Goal: Check status: Check status

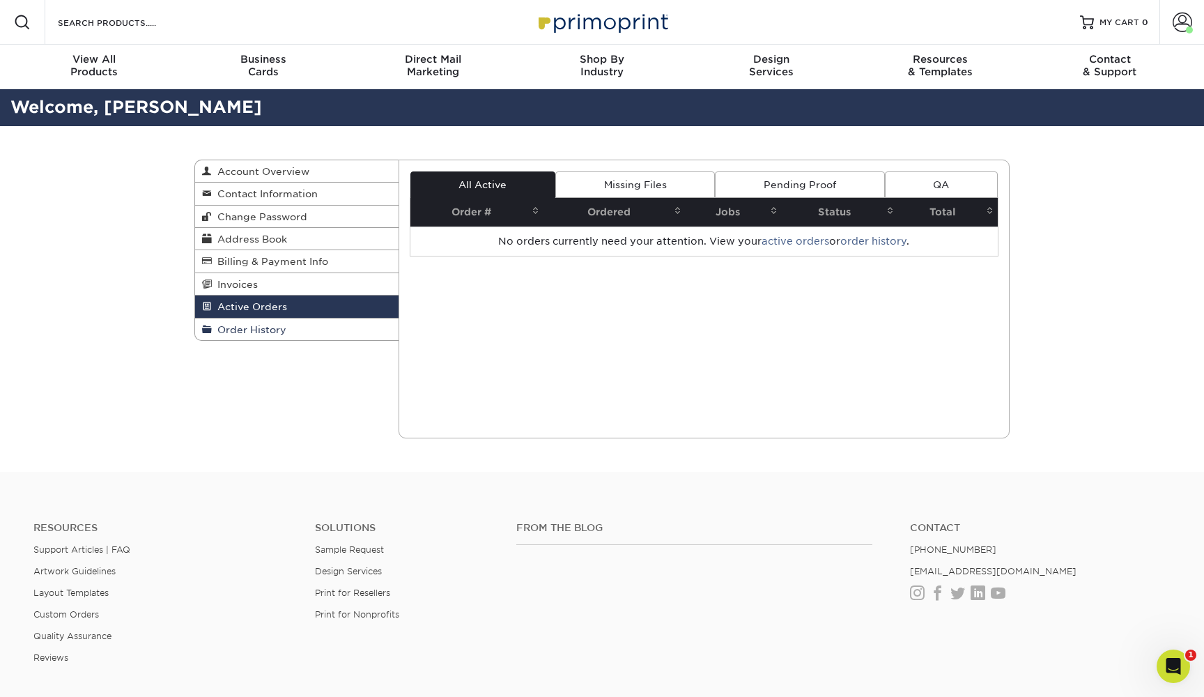
click at [339, 332] on link "Order History" at bounding box center [297, 330] width 204 height 22
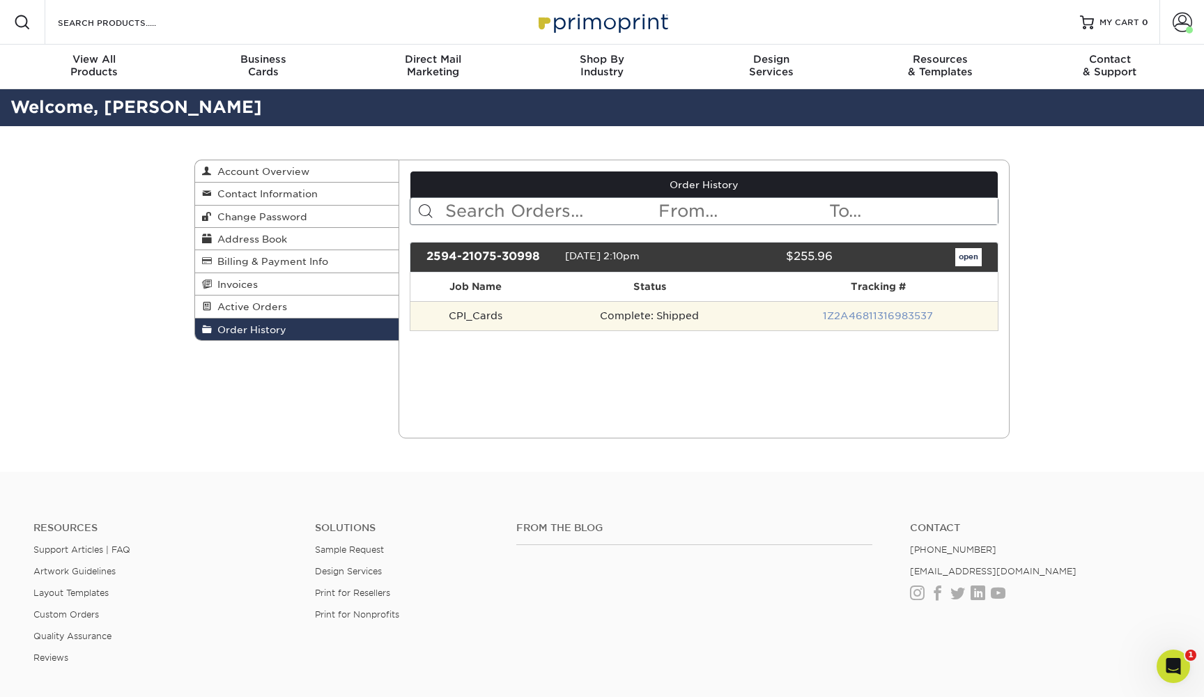
click at [869, 316] on link "1Z2A46811316983537" at bounding box center [878, 315] width 110 height 11
click at [657, 311] on td "Complete: Shipped" at bounding box center [650, 315] width 218 height 29
click at [469, 311] on td "CPI_Cards" at bounding box center [476, 315] width 130 height 29
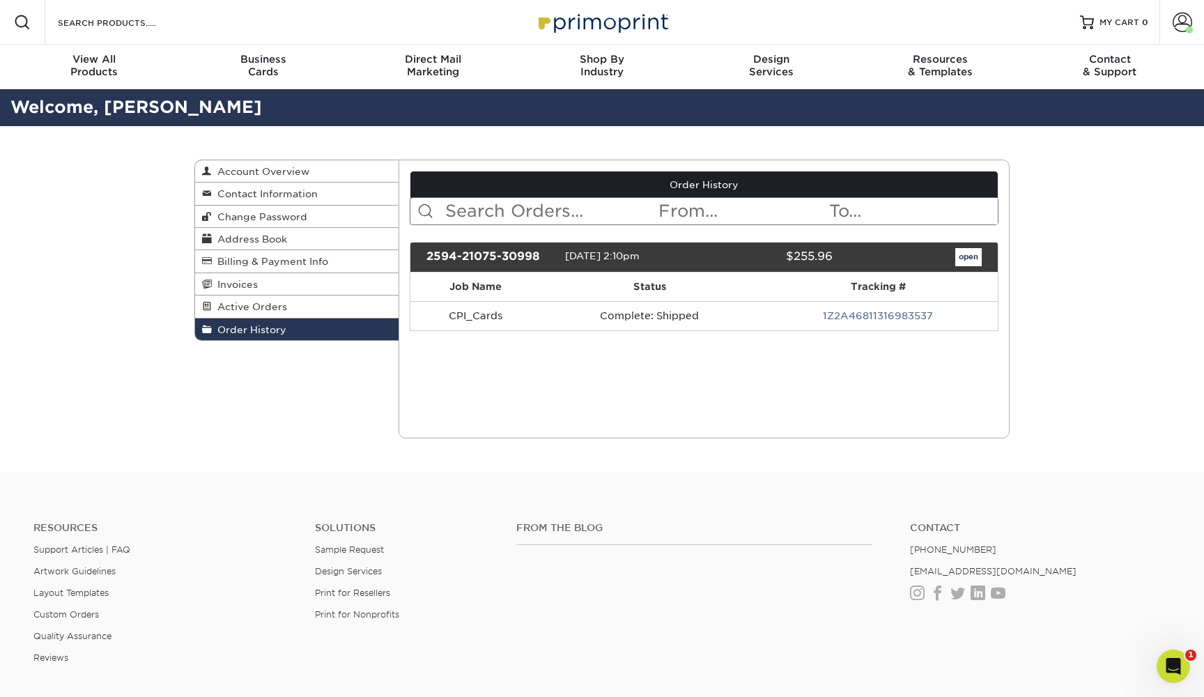
click at [966, 254] on link "open" at bounding box center [969, 257] width 26 height 18
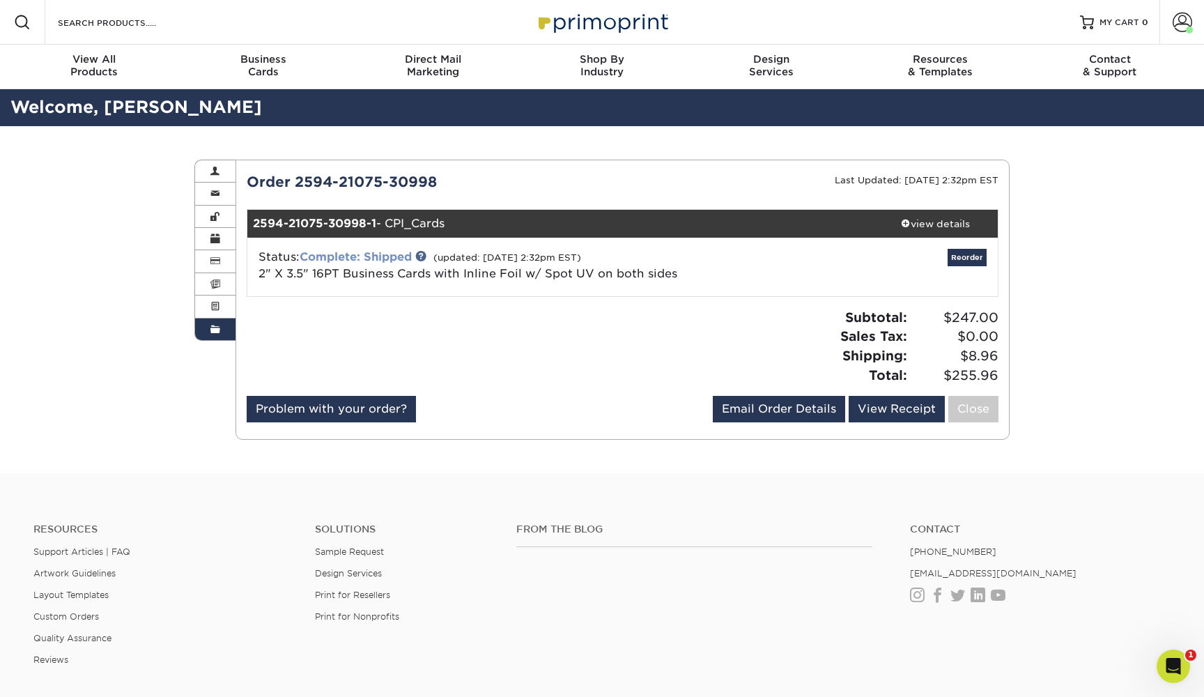
click at [369, 252] on link "Complete: Shipped" at bounding box center [356, 256] width 112 height 13
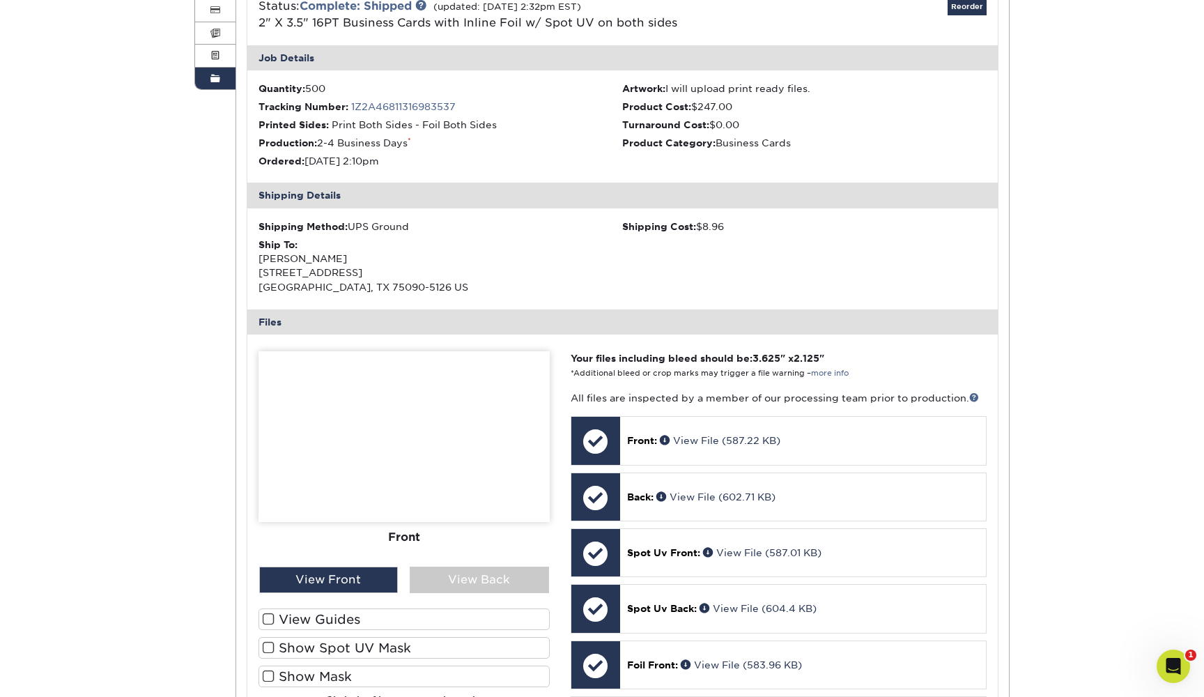
scroll to position [352, 0]
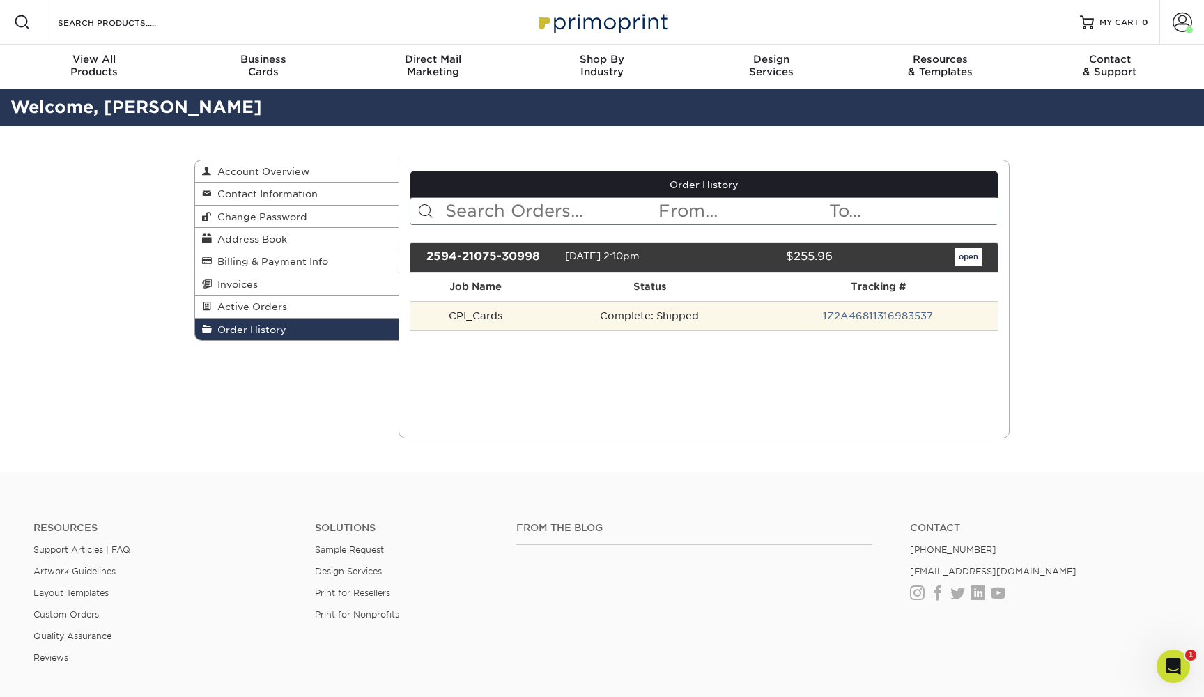
click at [871, 321] on td "1Z2A46811316983537" at bounding box center [878, 315] width 240 height 29
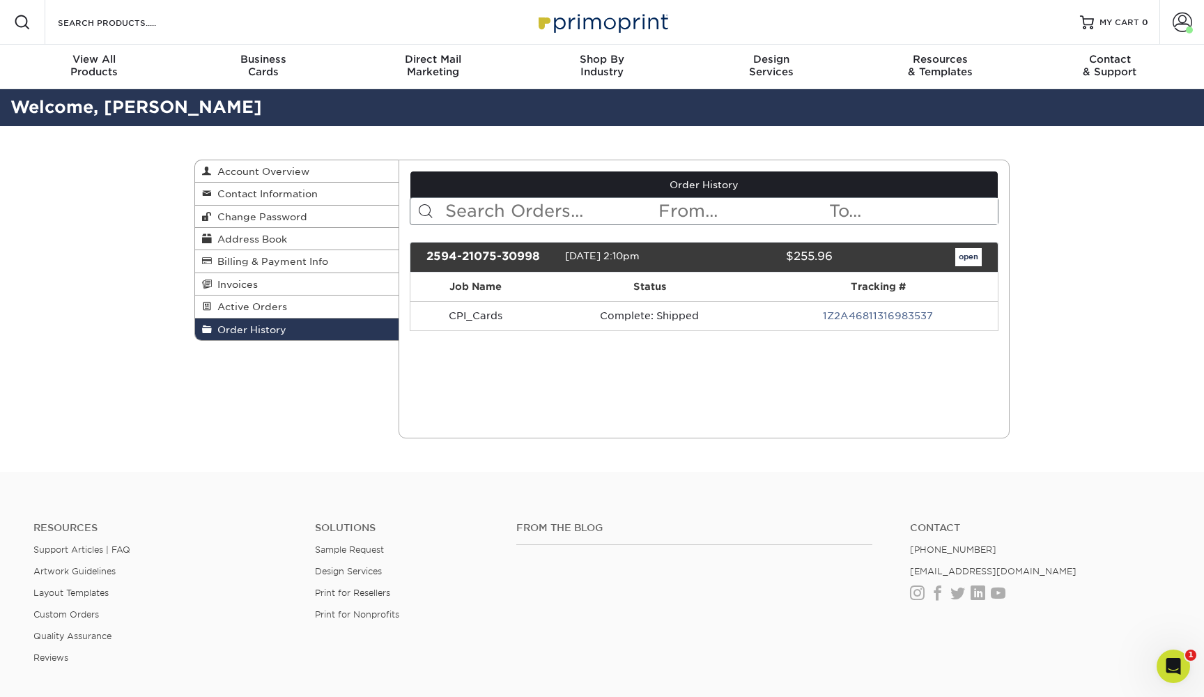
click at [970, 254] on link "open" at bounding box center [969, 257] width 26 height 18
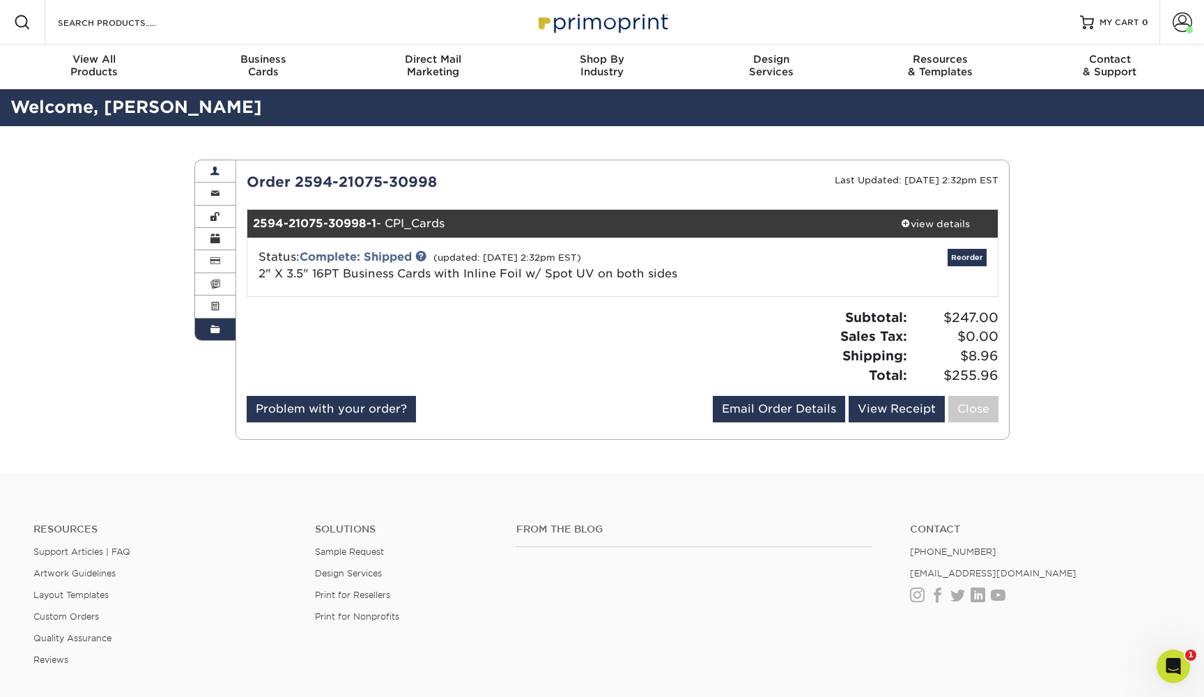
click at [221, 176] on link "Account Overview" at bounding box center [215, 171] width 40 height 22
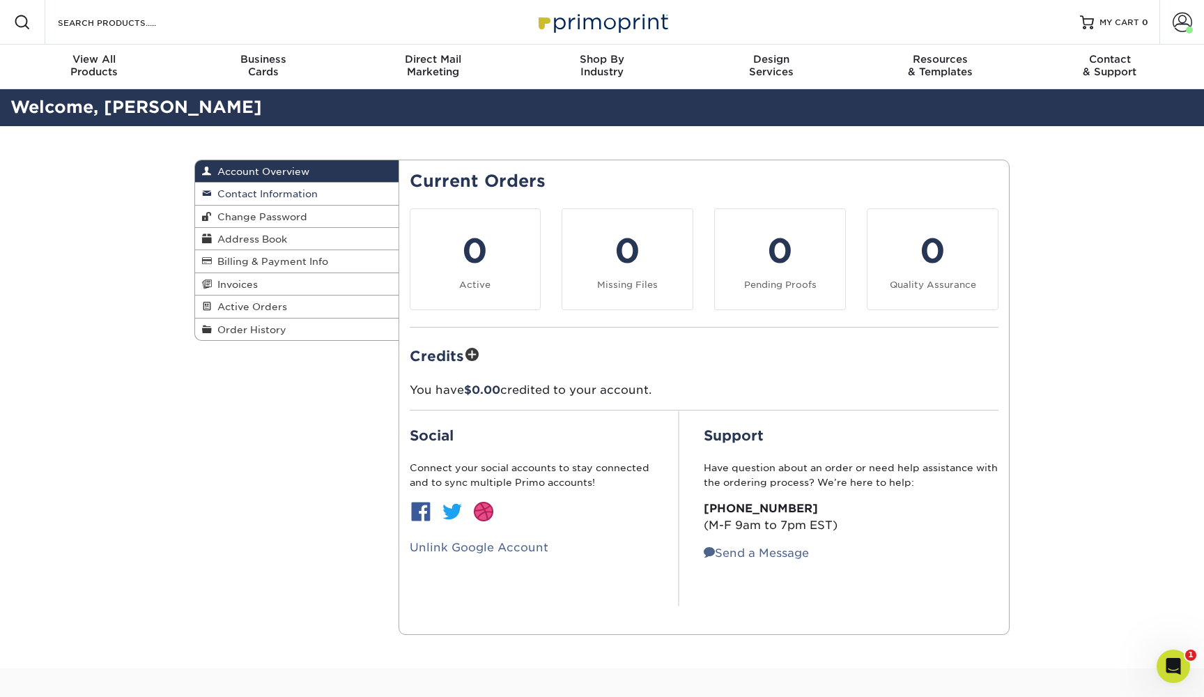
click at [225, 192] on span "Contact Information" at bounding box center [265, 193] width 106 height 11
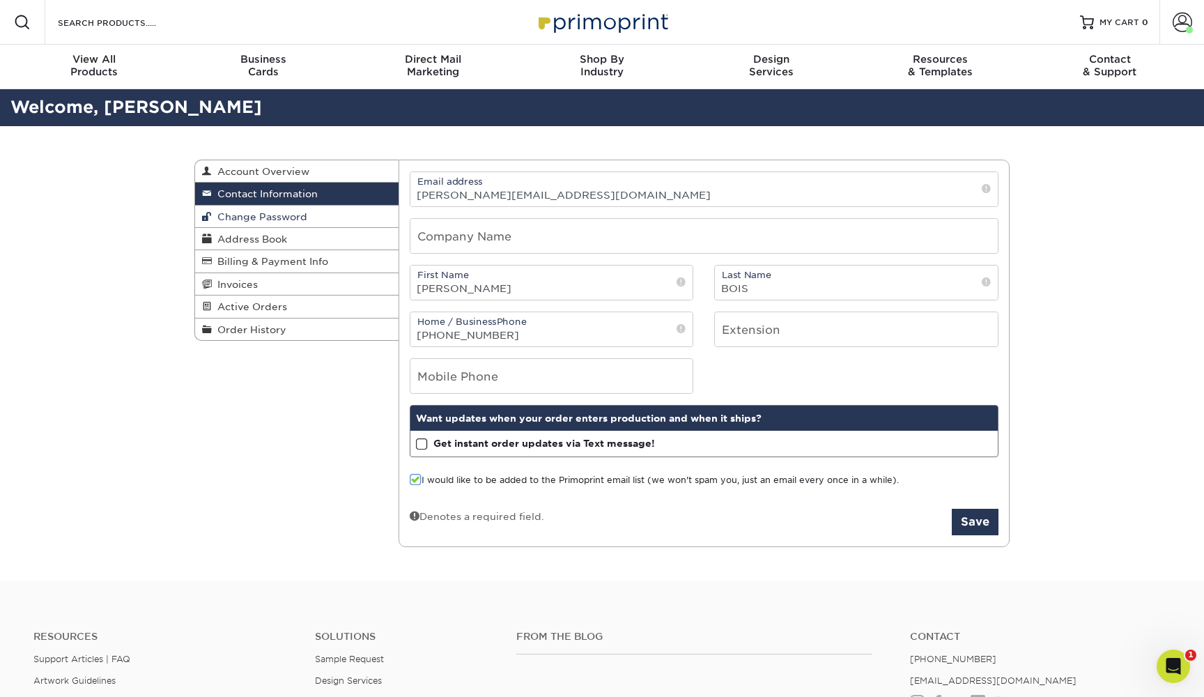
click at [229, 213] on span "Change Password" at bounding box center [259, 216] width 95 height 11
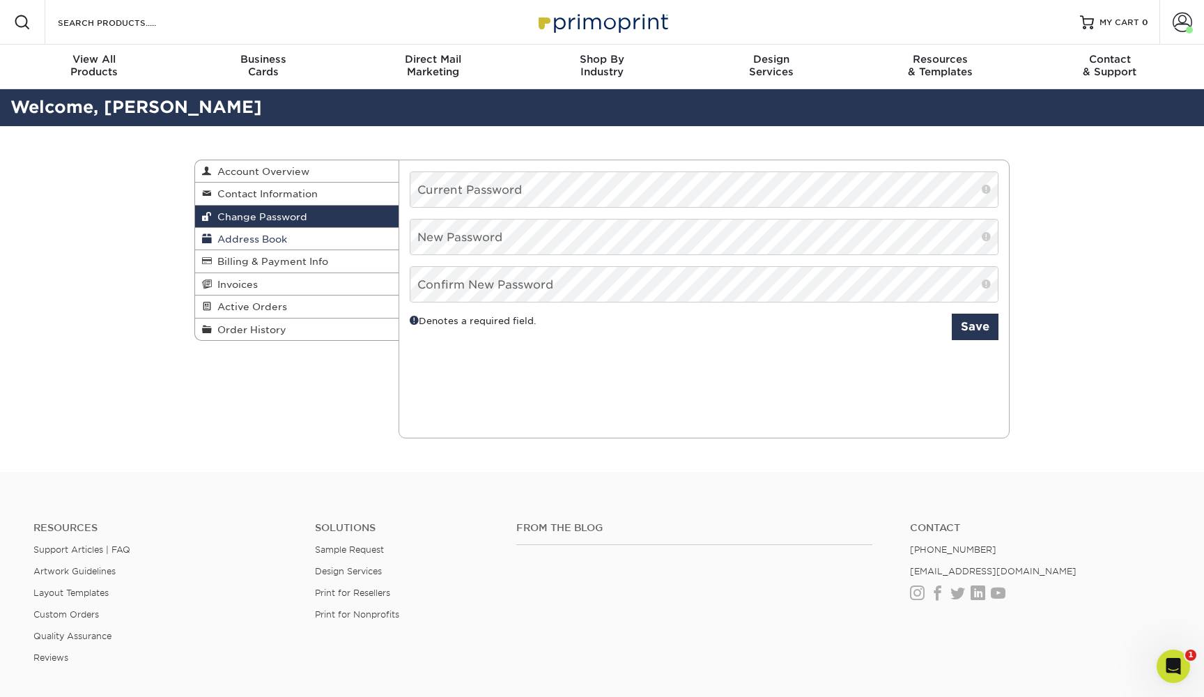
click at [235, 233] on span "Address Book" at bounding box center [249, 238] width 75 height 11
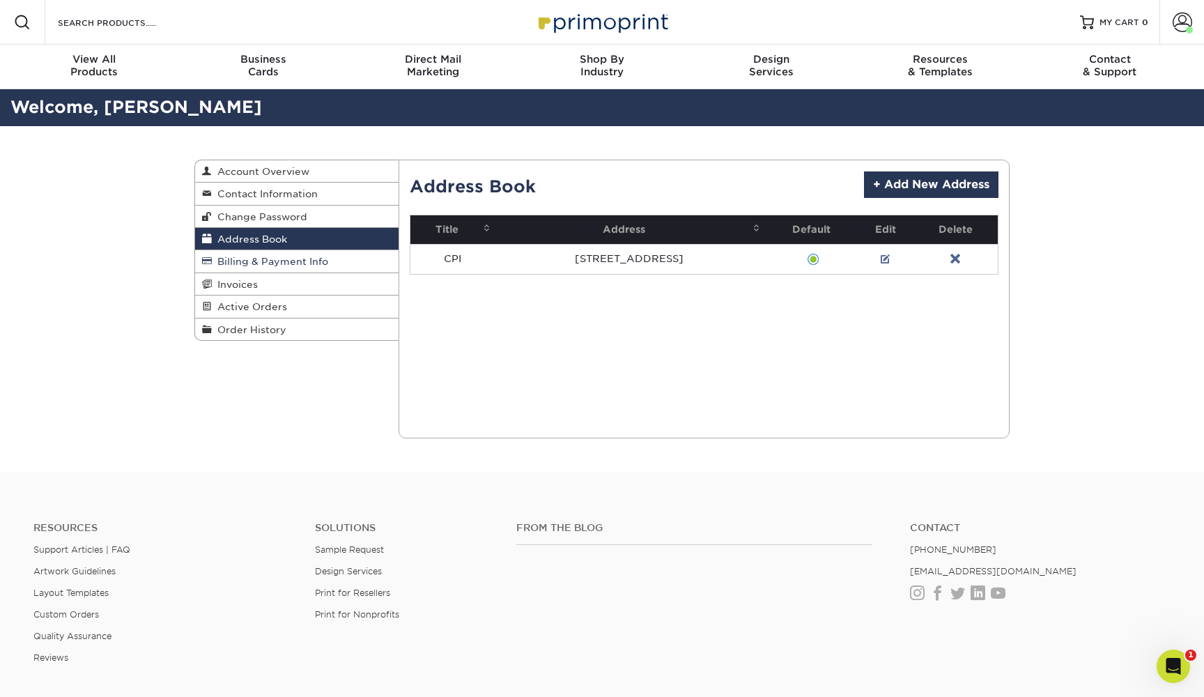
click at [240, 259] on span "Billing & Payment Info" at bounding box center [270, 261] width 116 height 11
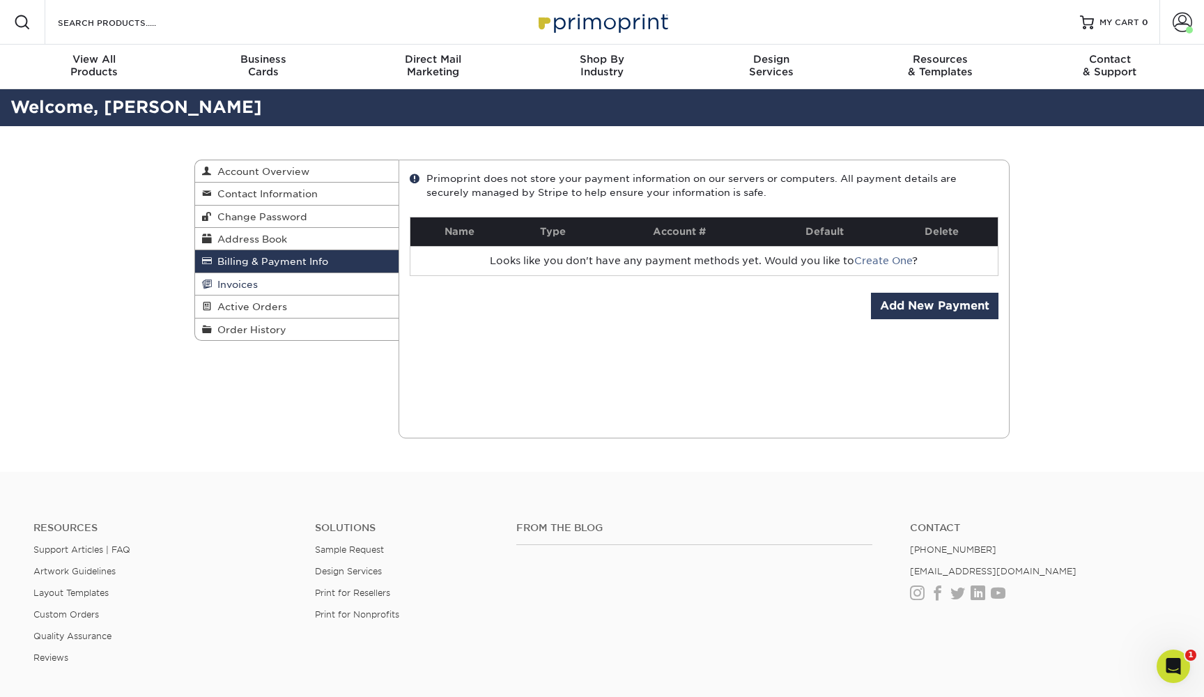
click at [240, 280] on span "Invoices" at bounding box center [235, 284] width 46 height 11
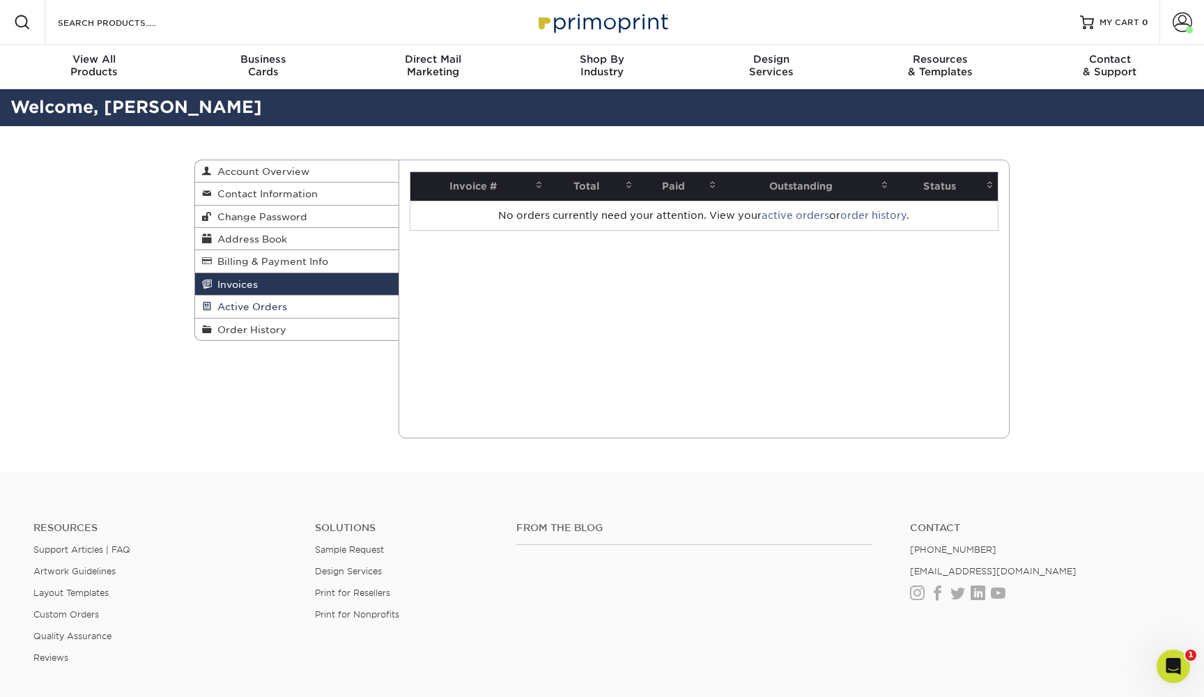
click at [245, 302] on span "Active Orders" at bounding box center [249, 306] width 75 height 11
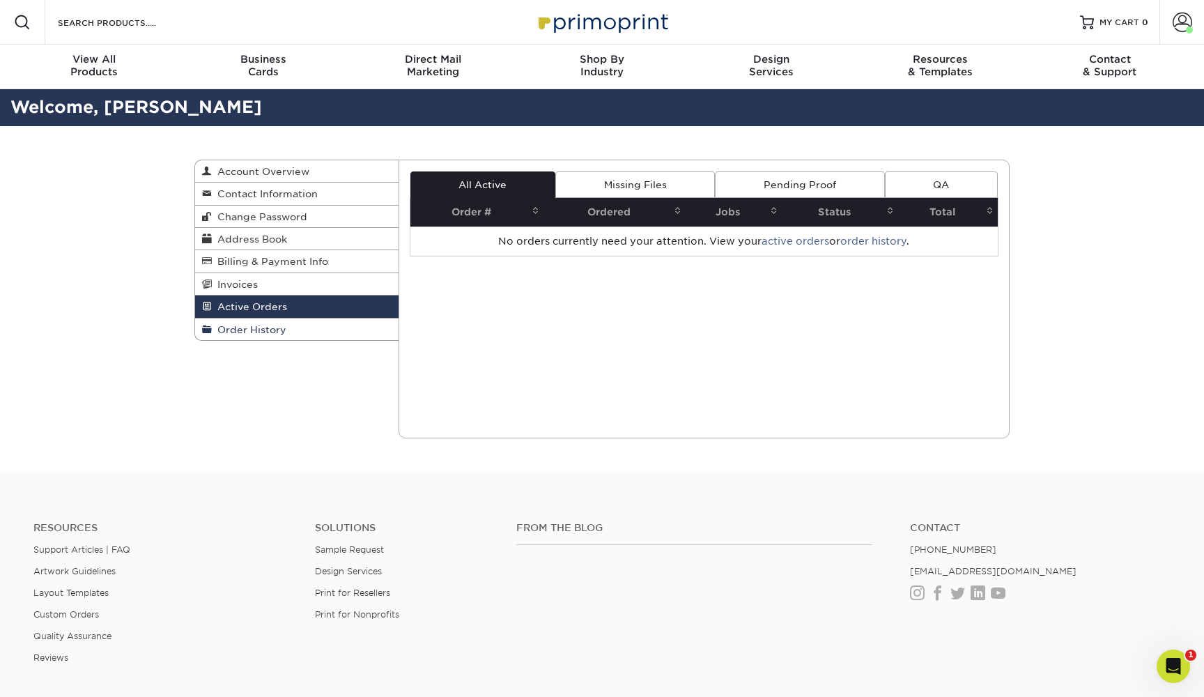
click at [247, 324] on span "Order History" at bounding box center [249, 329] width 75 height 11
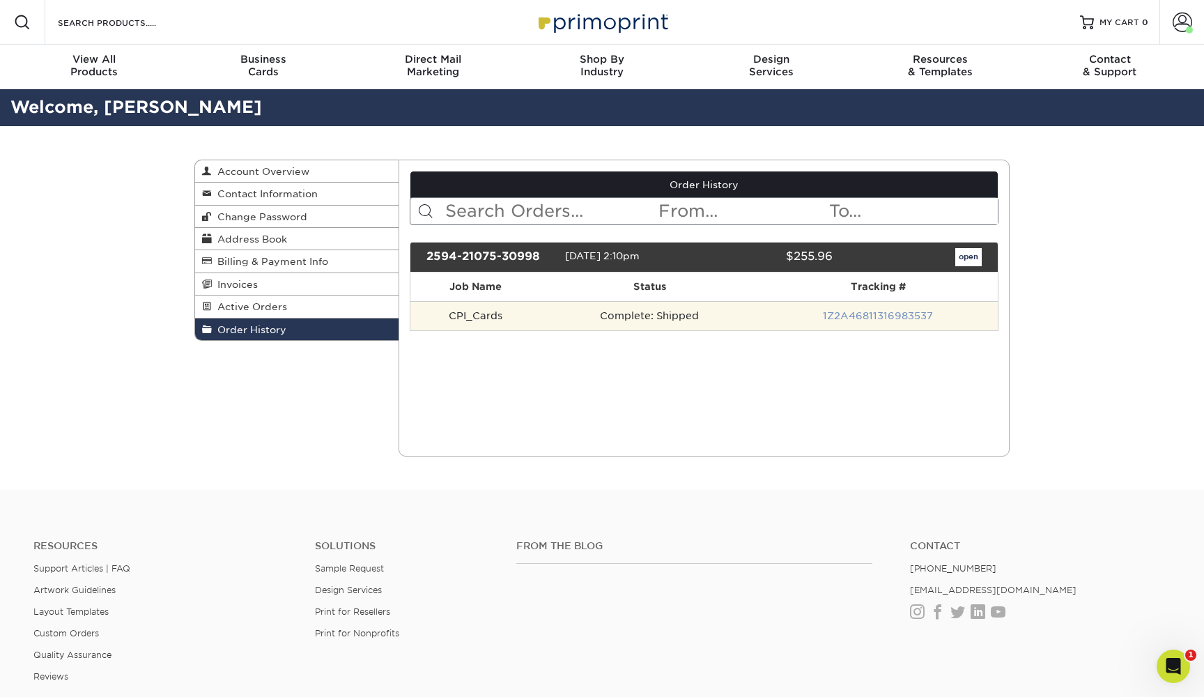
click at [880, 310] on link "1Z2A46811316983537" at bounding box center [878, 315] width 110 height 11
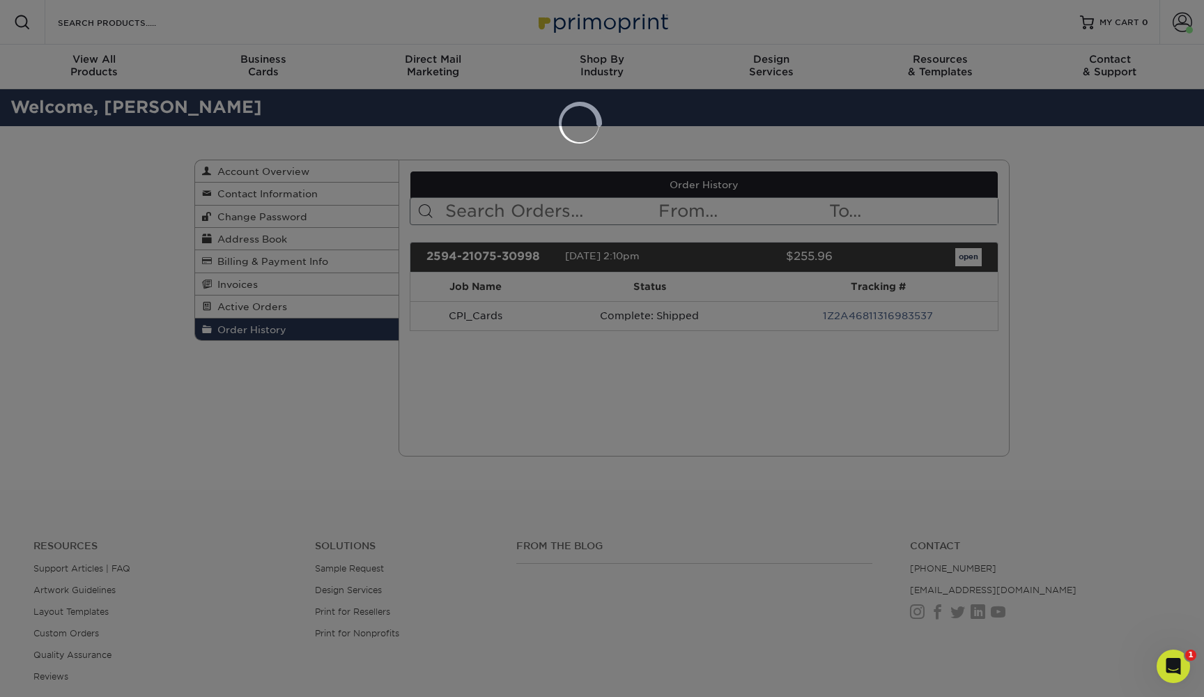
click at [903, 310] on div at bounding box center [602, 348] width 1204 height 697
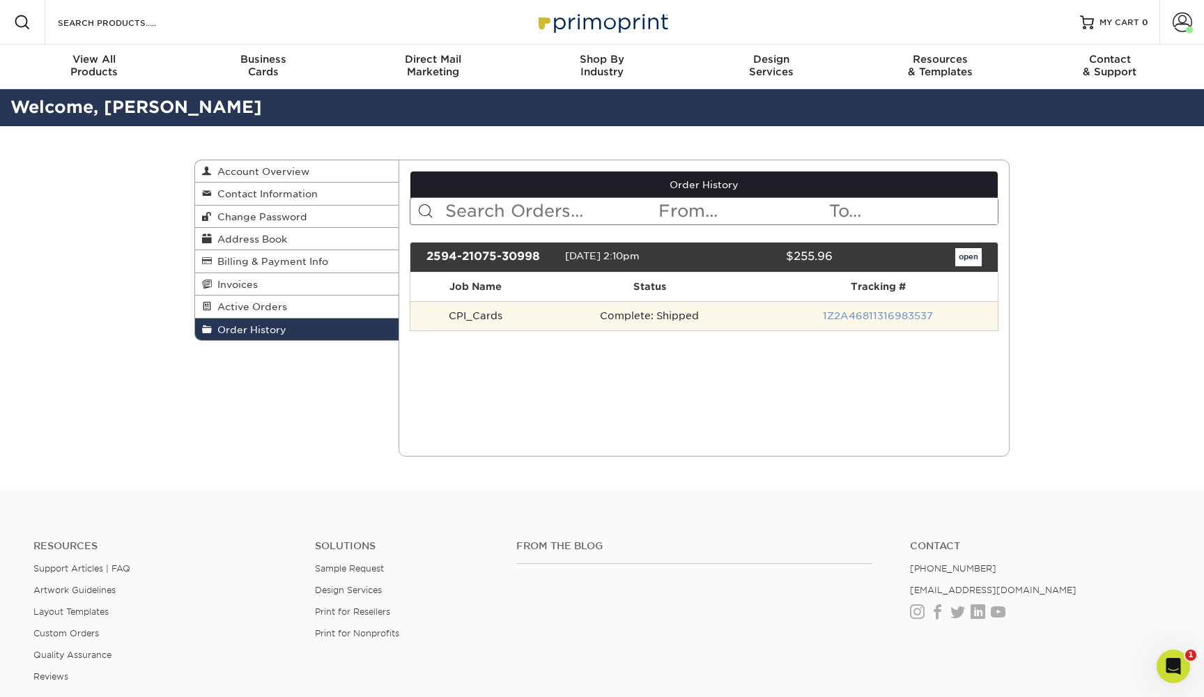
click at [850, 319] on link "1Z2A46811316983537" at bounding box center [878, 315] width 110 height 11
